Goal: Task Accomplishment & Management: Complete application form

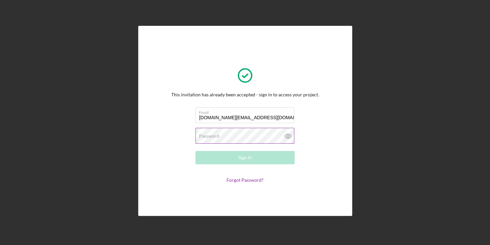
type input "[DOMAIN_NAME][EMAIL_ADDRESS][DOMAIN_NAME]"
click at [217, 137] on label "Password" at bounding box center [209, 135] width 20 height 5
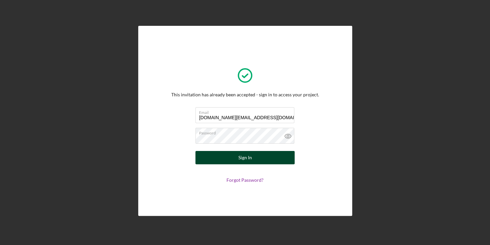
click at [242, 160] on div "Sign In" at bounding box center [245, 157] width 14 height 13
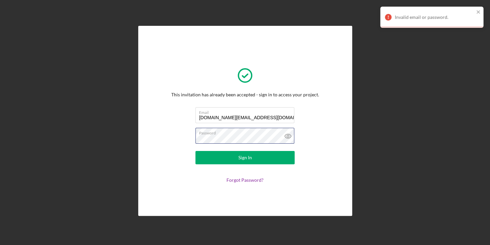
click at [161, 127] on div "This invitation has already been accepted - sign in to access your project. Ema…" at bounding box center [245, 120] width 181 height 157
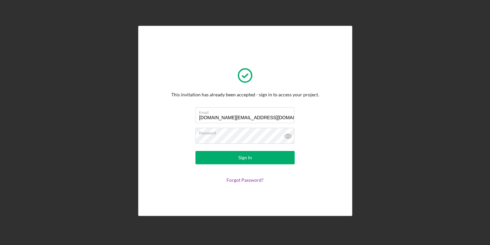
click at [365, 101] on div "This invitation has already been accepted - sign in to access your project. Ema…" at bounding box center [244, 120] width 483 height 241
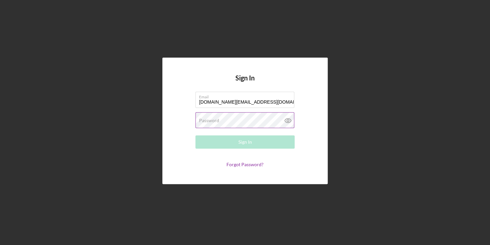
type input "[DOMAIN_NAME][EMAIL_ADDRESS][DOMAIN_NAME]"
click at [218, 118] on label "Password" at bounding box center [209, 120] width 20 height 5
click at [240, 164] on link "Forgot Password?" at bounding box center [244, 164] width 37 height 6
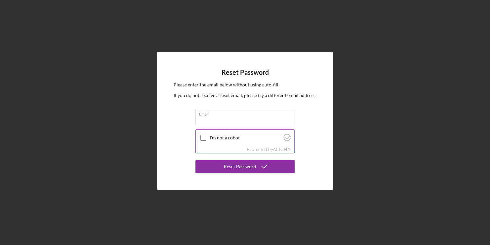
click at [202, 137] on input "I'm not a robot" at bounding box center [203, 138] width 6 height 6
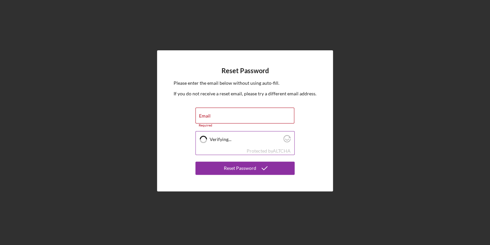
checkbox input "true"
click at [212, 113] on div "Email Required" at bounding box center [244, 117] width 99 height 20
type input "All.n.one.globalservices.va@gmail.com"
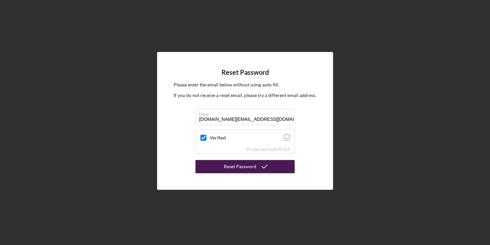
click at [234, 166] on div "Reset Password" at bounding box center [240, 166] width 32 height 13
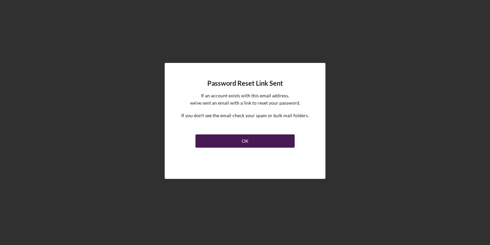
click at [244, 139] on div "OK" at bounding box center [245, 140] width 7 height 13
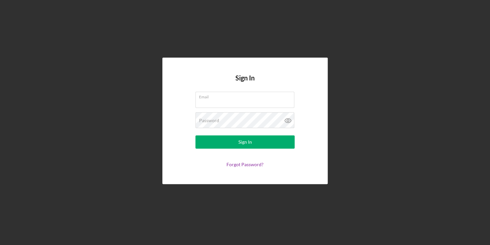
click at [433, 91] on div "Sign In Email Password Sign In Forgot Password?" at bounding box center [244, 120] width 483 height 241
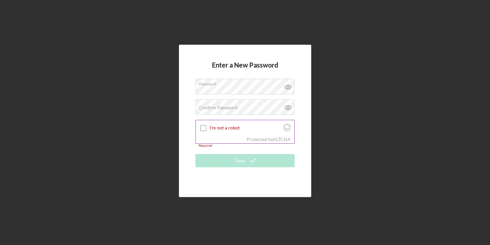
click at [229, 142] on div "Protected by [PERSON_NAME]" at bounding box center [245, 139] width 99 height 7
click at [203, 127] on input "I'm not a robot" at bounding box center [203, 128] width 6 height 6
checkbox input "true"
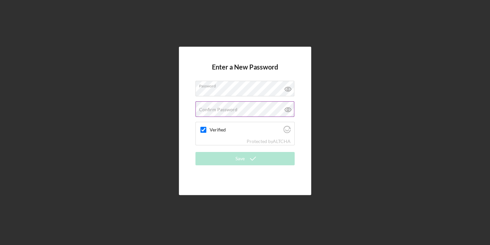
click at [204, 110] on label "Confirm Password" at bounding box center [218, 109] width 38 height 5
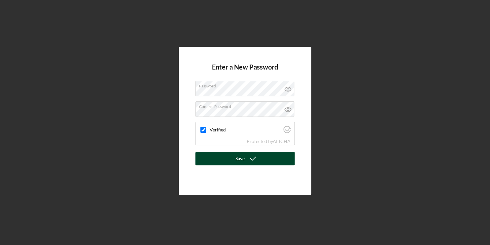
click at [244, 163] on div "Save" at bounding box center [239, 158] width 9 height 13
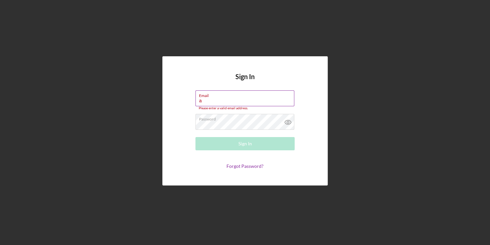
type input "All.n.one.globalservices.va@gmail.com"
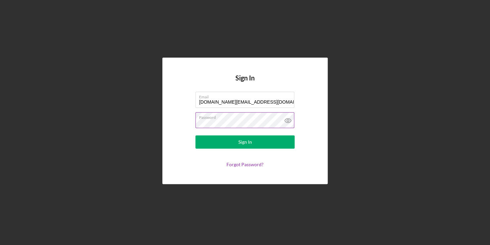
click at [289, 120] on icon at bounding box center [288, 120] width 2 height 2
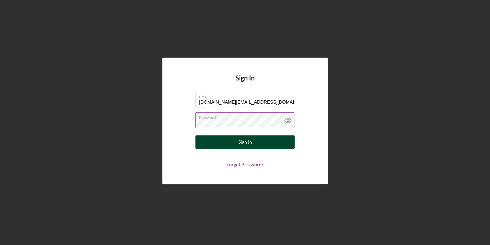
click at [241, 143] on div "Sign In" at bounding box center [245, 141] width 14 height 13
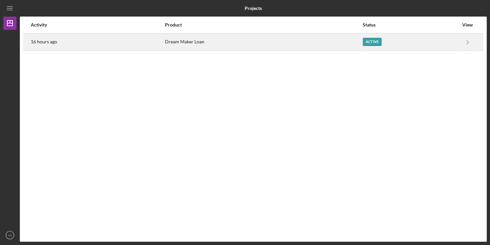
click at [176, 47] on div "Dream Maker Loan" at bounding box center [263, 42] width 197 height 17
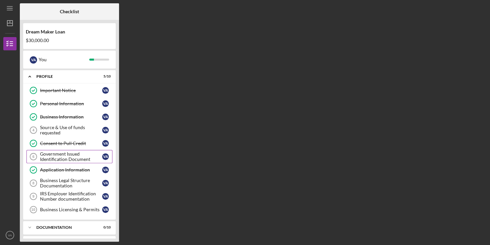
click at [59, 158] on div "Government Issued Identification Document" at bounding box center [71, 156] width 62 height 11
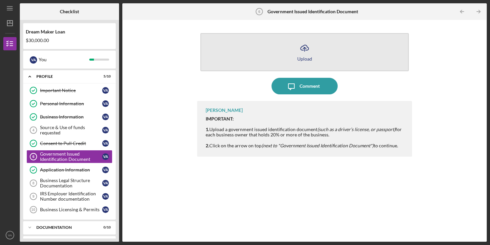
click at [302, 59] on div "Upload" at bounding box center [304, 58] width 15 height 5
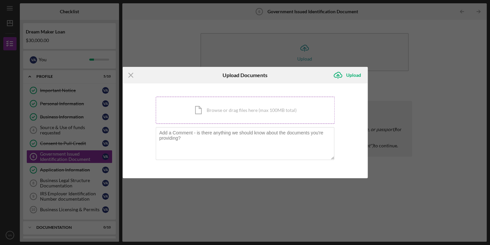
click at [209, 110] on div "Icon/Document Browse or drag files here (max 100MB total) Tap to choose files o…" at bounding box center [245, 110] width 179 height 27
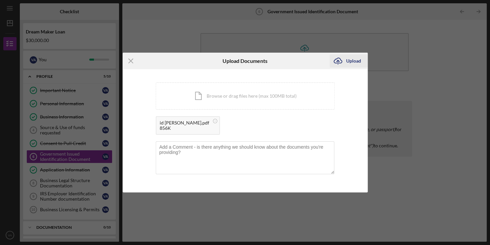
click at [350, 59] on div "Upload" at bounding box center [353, 60] width 15 height 13
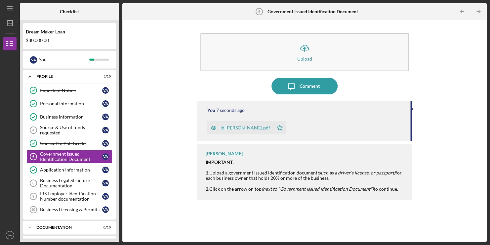
drag, startPoint x: 410, startPoint y: 117, endPoint x: 411, endPoint y: 207, distance: 89.6
click at [411, 207] on div "You 7 seconds ago id viviana.pdf Icon/Star Vincent Tanner IMPORTANT: 1. Upload …" at bounding box center [304, 166] width 215 height 131
click at [351, 230] on div "You 8 seconds ago id viviana.pdf Icon/Star Vincent Tanner IMPORTANT: 1. Upload …" at bounding box center [304, 166] width 215 height 131
click at [443, 179] on div "Icon/Upload Upload Icon/Message Comment You 22 seconds ago id viviana.pdf Icon/…" at bounding box center [305, 130] width 358 height 215
drag, startPoint x: 443, startPoint y: 179, endPoint x: 433, endPoint y: 87, distance: 92.4
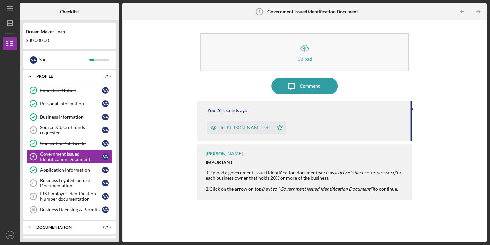
click at [433, 87] on div "Icon/Upload Upload Icon/Message Comment You 26 seconds ago id viviana.pdf Icon/…" at bounding box center [305, 130] width 358 height 215
click at [258, 12] on tspan "6" at bounding box center [259, 12] width 2 height 4
click at [429, 144] on div "Icon/Upload Upload Icon/Message Comment You 35 seconds ago id viviana.pdf Icon/…" at bounding box center [305, 130] width 358 height 215
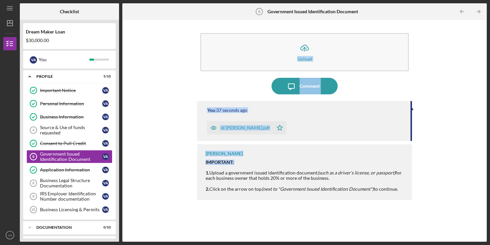
drag, startPoint x: 429, startPoint y: 144, endPoint x: 467, endPoint y: -24, distance: 172.5
click at [467, 0] on html "Icon/Menu Government Issued Identification Document 6 Government Issued Identif…" at bounding box center [245, 122] width 490 height 245
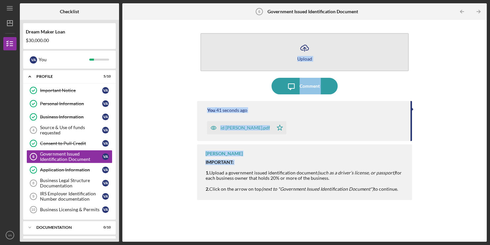
click at [395, 69] on button "Icon/Upload Upload" at bounding box center [304, 52] width 208 height 38
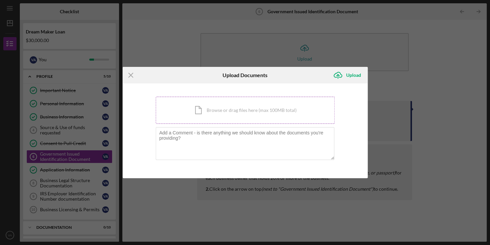
click at [248, 107] on div "Icon/Document Browse or drag files here (max 100MB total) Tap to choose files o…" at bounding box center [245, 110] width 179 height 27
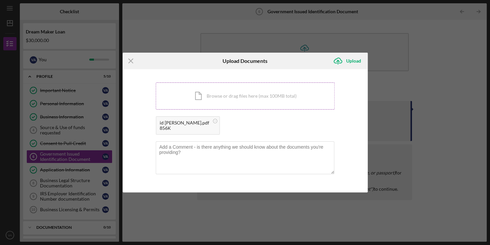
click at [184, 124] on div "id viviana.pdf" at bounding box center [185, 122] width 50 height 5
click at [353, 59] on div "Upload" at bounding box center [353, 60] width 15 height 13
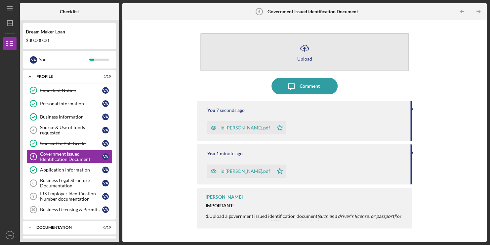
click at [305, 50] on icon "button" at bounding box center [304, 47] width 8 height 5
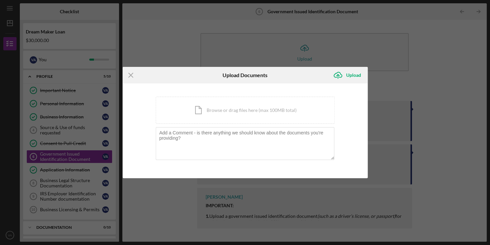
click at [418, 63] on div "Icon/Menu Close Upload Documents Icon/Upload Upload You're uploading documents …" at bounding box center [245, 122] width 490 height 245
click at [130, 73] on icon "Icon/Menu Close" at bounding box center [131, 75] width 17 height 17
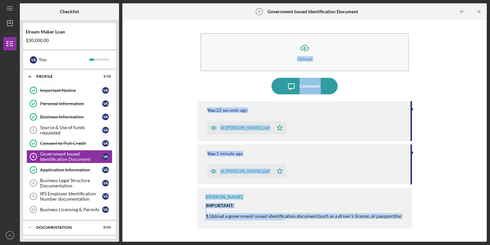
drag, startPoint x: 281, startPoint y: 219, endPoint x: 386, endPoint y: -24, distance: 264.9
click at [386, 0] on html "Icon/Menu Government Issued Identification Document 6 Government Issued Identif…" at bounding box center [245, 122] width 490 height 245
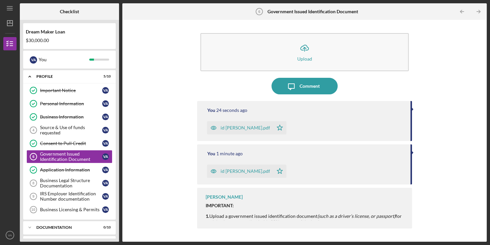
click at [279, 13] on b "Government Issued Identification Document" at bounding box center [312, 11] width 91 height 5
click at [59, 165] on link "Application Information Application Information V A" at bounding box center [69, 169] width 86 height 13
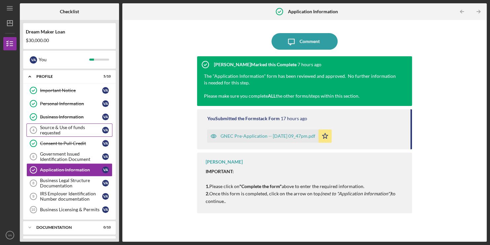
click at [58, 131] on div "Source & Use of funds requested" at bounding box center [71, 130] width 62 height 11
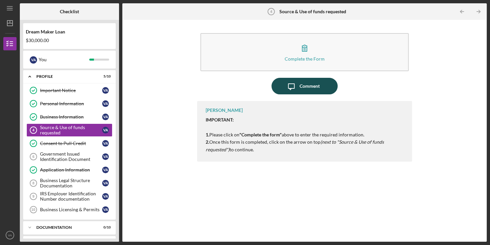
click at [294, 86] on icon "Icon/Message" at bounding box center [291, 86] width 17 height 17
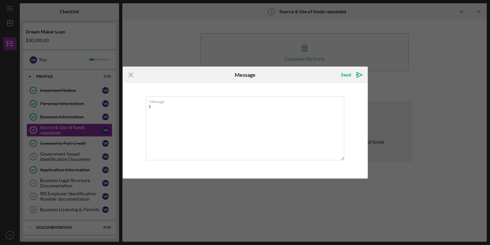
type textarea "I"
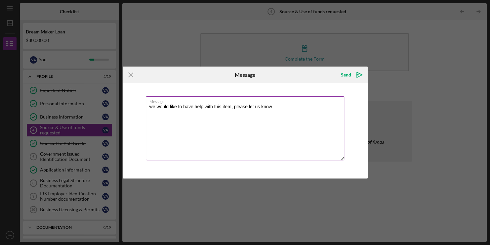
click at [203, 106] on textarea "we would like to have help with this item, please let us know" at bounding box center [245, 128] width 198 height 64
drag, startPoint x: 233, startPoint y: 105, endPoint x: 224, endPoint y: 104, distance: 9.3
click at [224, 104] on textarea "we would like to have help to fill up with this item, please let us know" at bounding box center [245, 128] width 198 height 64
click at [258, 106] on textarea "we would like to have help to fill up this part this item, please let us know" at bounding box center [245, 128] width 198 height 64
click at [289, 106] on textarea "we would like to have help to fill up this part , please let us know" at bounding box center [245, 128] width 198 height 64
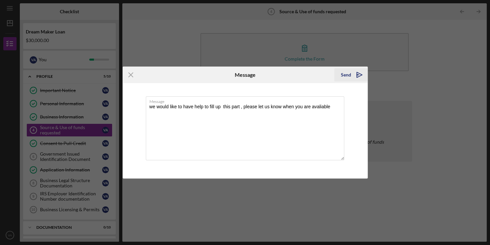
type textarea "we would like to have help to fill up this part , please let us know when you a…"
click at [357, 80] on icon "Icon/icon-invite-send" at bounding box center [359, 74] width 17 height 17
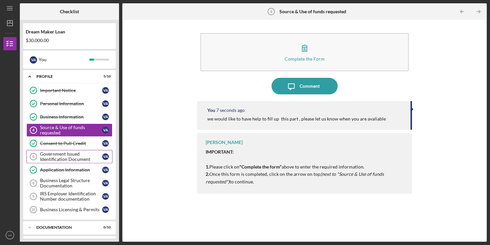
click at [75, 155] on div "Government Issued Identification Document" at bounding box center [71, 156] width 62 height 11
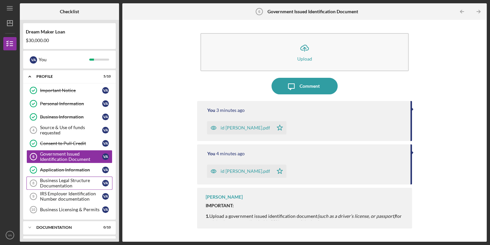
click at [80, 182] on div "Business Legal Structure Documentation" at bounding box center [71, 183] width 62 height 11
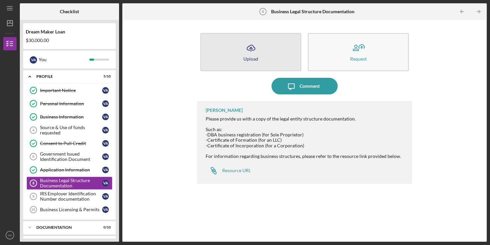
click at [267, 59] on button "Icon/Upload Upload" at bounding box center [250, 52] width 101 height 38
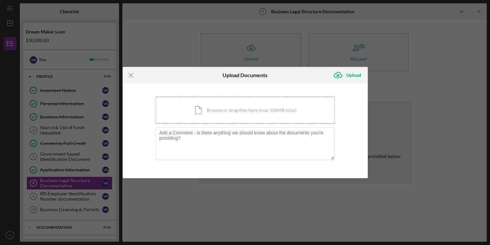
click at [228, 110] on div "Icon/Document Browse or drag files here (max 100MB total) Tap to choose files o…" at bounding box center [245, 110] width 179 height 27
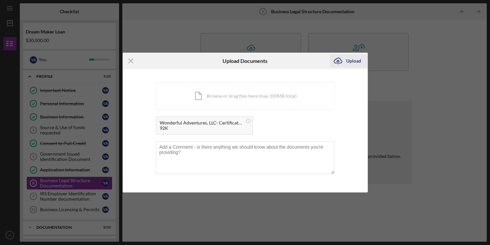
click at [345, 55] on icon "Icon/Upload" at bounding box center [338, 61] width 17 height 17
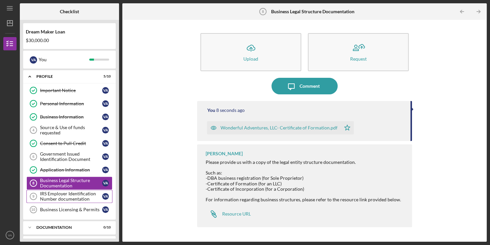
click at [85, 199] on div "IRS Employer Identification Number documentation" at bounding box center [71, 196] width 62 height 11
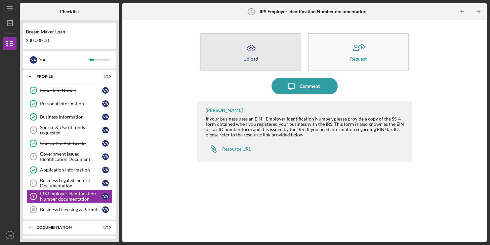
click at [268, 57] on button "Icon/Upload Upload" at bounding box center [250, 52] width 101 height 38
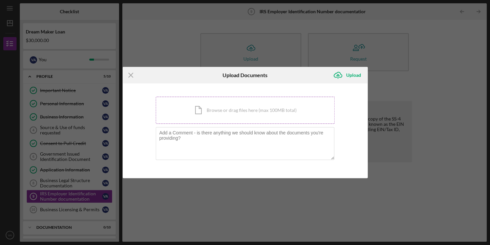
click at [249, 114] on div "Icon/Document Browse or drag files here (max 100MB total) Tap to choose files o…" at bounding box center [245, 110] width 179 height 27
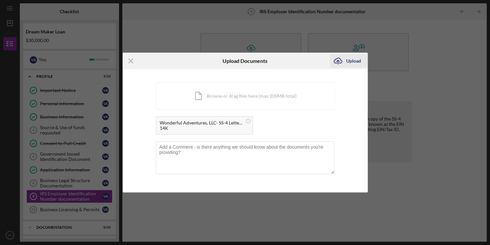
click at [351, 62] on div "Upload" at bounding box center [353, 60] width 15 height 13
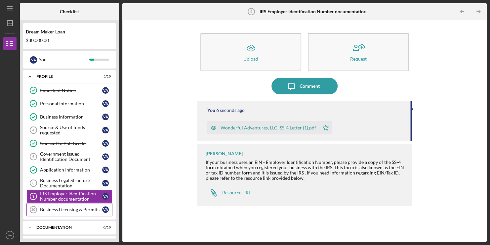
click at [51, 207] on div "Business Licensing & Permits" at bounding box center [71, 209] width 62 height 5
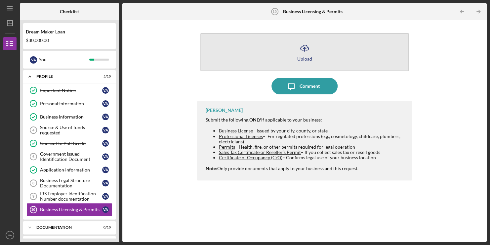
click at [303, 52] on icon "Icon/Upload" at bounding box center [304, 48] width 17 height 17
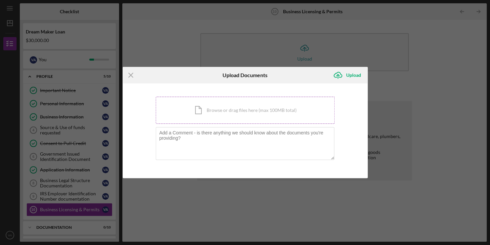
click at [231, 110] on div "Icon/Document Browse or drag files here (max 100MB total) Tap to choose files o…" at bounding box center [245, 110] width 179 height 27
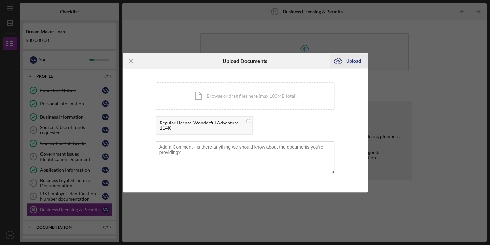
click at [345, 60] on icon "Icon/Upload" at bounding box center [338, 61] width 17 height 17
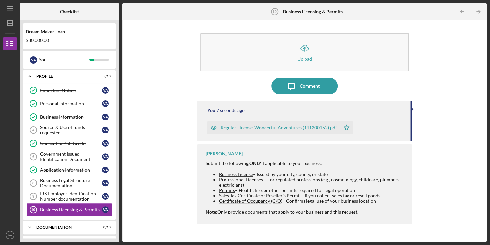
click at [456, 61] on div "Icon/Upload Upload Icon/Message Comment You 7 seconds ago Regular License-Wonde…" at bounding box center [305, 130] width 358 height 215
click at [59, 226] on div "Documentation" at bounding box center [71, 227] width 71 height 4
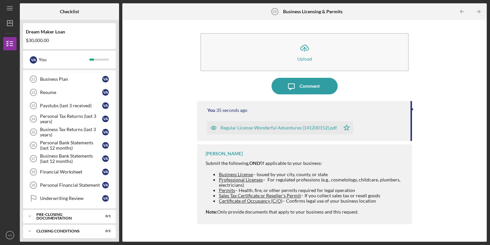
scroll to position [149, 0]
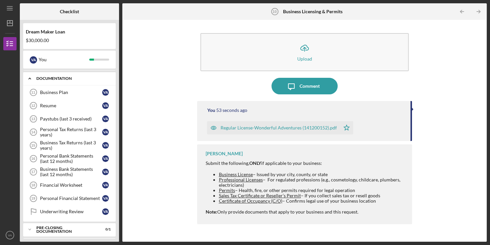
click at [32, 75] on icon "Icon/Expander" at bounding box center [29, 78] width 13 height 13
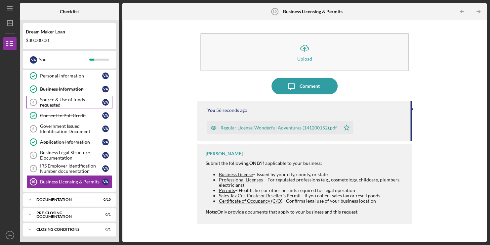
click at [67, 101] on div "Source & Use of funds requested" at bounding box center [71, 102] width 62 height 11
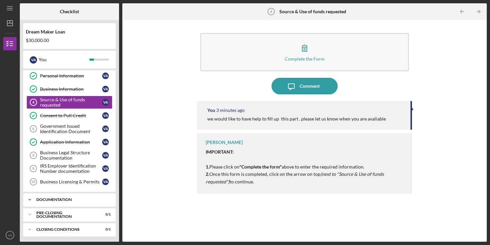
click at [55, 200] on div "Documentation" at bounding box center [71, 199] width 71 height 4
click at [55, 211] on div "Business Plan" at bounding box center [71, 213] width 62 height 5
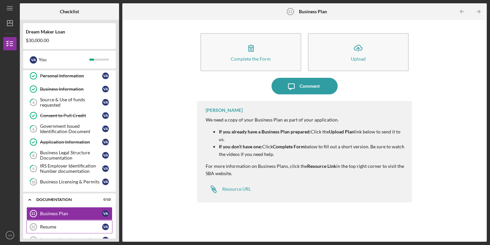
click at [53, 226] on div "Resume" at bounding box center [71, 226] width 62 height 5
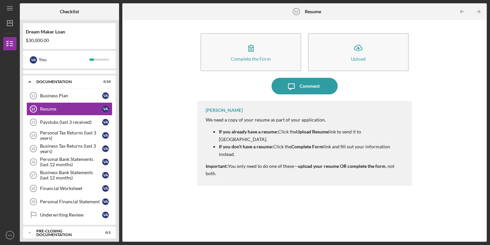
scroll to position [159, 0]
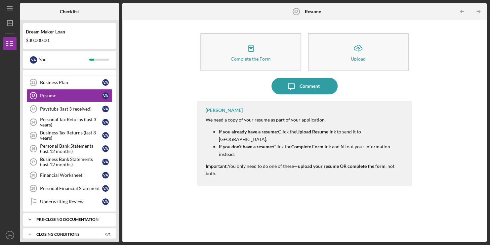
click at [66, 218] on div "Pre-Closing Documentation" at bounding box center [71, 219] width 71 height 4
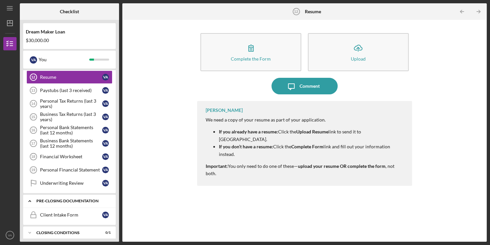
scroll to position [179, 0]
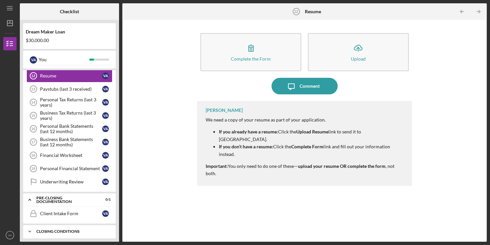
click at [70, 230] on div "Icon/Expander Closing Conditions 0 / 1" at bounding box center [69, 230] width 93 height 13
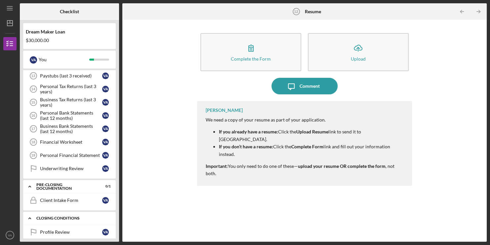
scroll to position [195, 0]
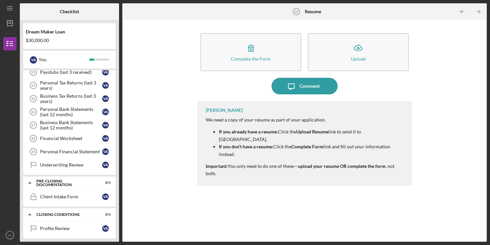
click at [158, 116] on div "Complete the Form Form Icon/Upload Upload Icon/Message Comment Vincent Tanner W…" at bounding box center [305, 130] width 358 height 215
click at [156, 154] on div "Complete the Form Form Icon/Upload Upload Icon/Message Comment Vincent Tanner W…" at bounding box center [305, 130] width 358 height 215
drag, startPoint x: 69, startPoint y: 167, endPoint x: 59, endPoint y: 79, distance: 87.9
click at [59, 79] on div "Business Plan 11 Business Plan V A Resume 12 Resume V A Paystubs (last 3 receiv…" at bounding box center [69, 107] width 93 height 136
click at [171, 127] on div "Complete the Form Form Icon/Upload Upload Icon/Message Comment Vincent Tanner W…" at bounding box center [305, 130] width 358 height 215
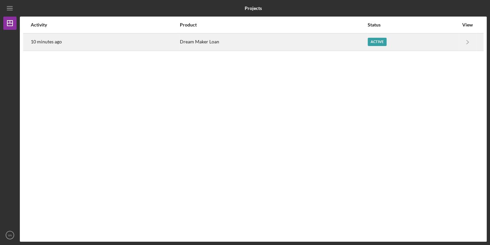
click at [73, 42] on div "10 minutes ago" at bounding box center [105, 42] width 148 height 17
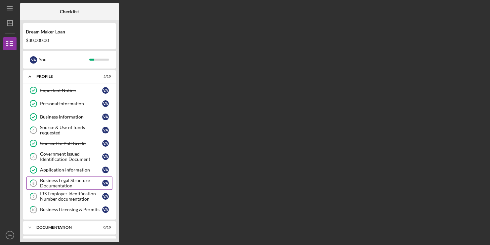
click at [64, 180] on div "Business Legal Structure Documentation" at bounding box center [71, 183] width 62 height 11
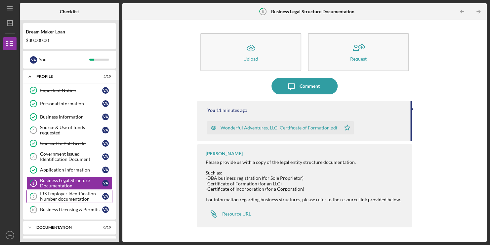
click at [63, 196] on div "IRS Employer Identification Number documentation" at bounding box center [71, 196] width 62 height 11
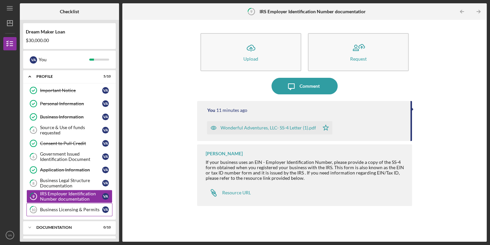
click at [59, 210] on div "Business Licensing & Permits" at bounding box center [71, 209] width 62 height 5
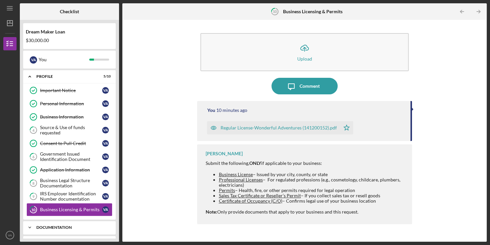
click at [65, 223] on div "Icon/Expander Documentation 0 / 10" at bounding box center [69, 226] width 93 height 13
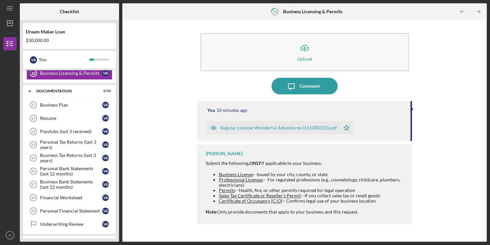
scroll to position [136, 0]
